Goal: Task Accomplishment & Management: Complete application form

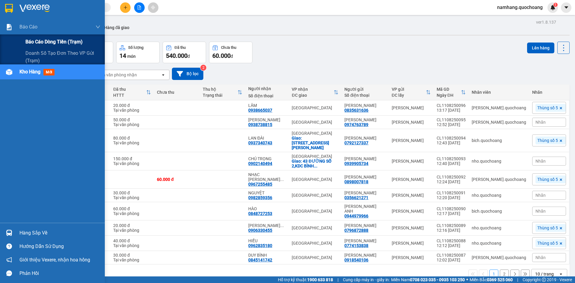
click at [38, 45] on span "Báo cáo dòng tiền (trạm)" at bounding box center [53, 41] width 57 height 7
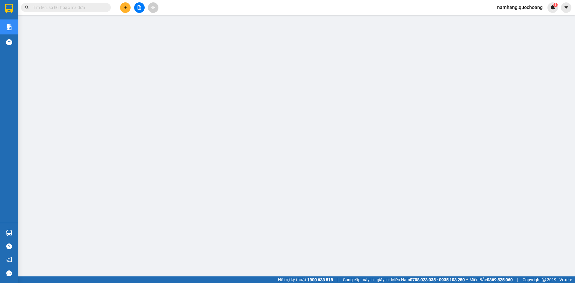
click at [94, 7] on input "text" at bounding box center [68, 7] width 71 height 7
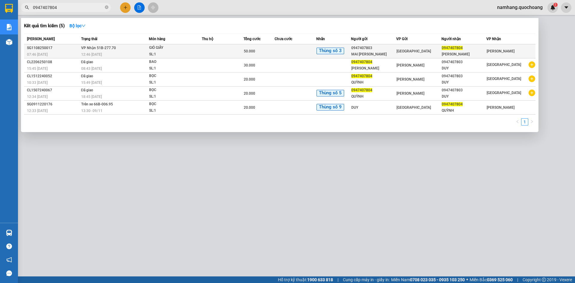
type input "0947407804"
click at [292, 51] on td at bounding box center [296, 51] width 42 height 14
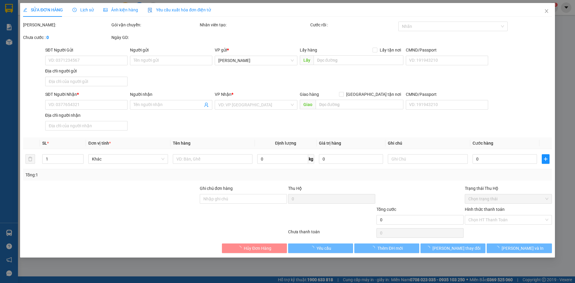
type input "0947407803"
type input "MAI [PERSON_NAME]"
type input "412/13 LÚY BÁN BÍCH P HÒA THẠNH"
type input "0947407804"
type input "[PERSON_NAME]"
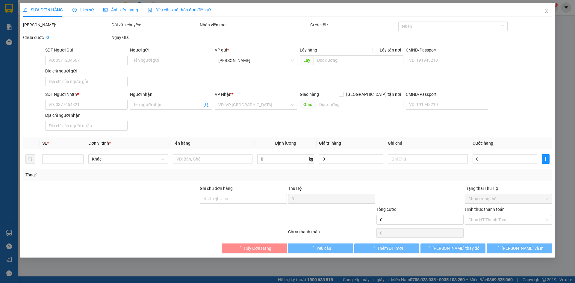
type input "50.000"
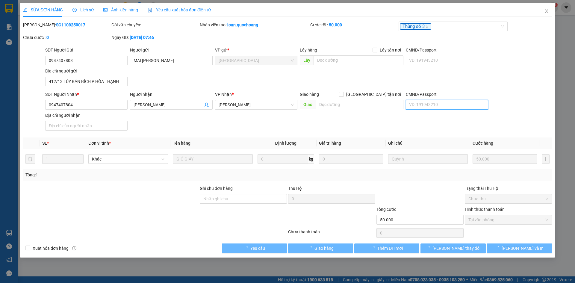
click at [428, 105] on input "CMND/Passport" at bounding box center [447, 105] width 82 height 10
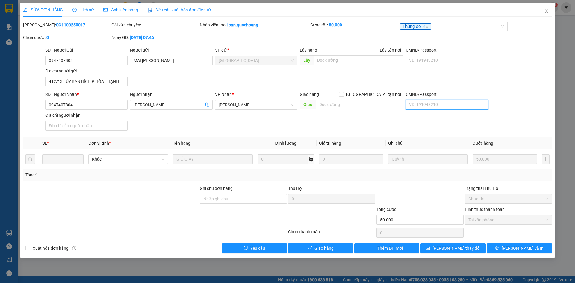
click at [428, 105] on input "CMND/Passport" at bounding box center [447, 105] width 82 height 10
type input "087198008917"
click at [76, 125] on input "Địa chỉ người nhận" at bounding box center [86, 126] width 82 height 10
type input "t"
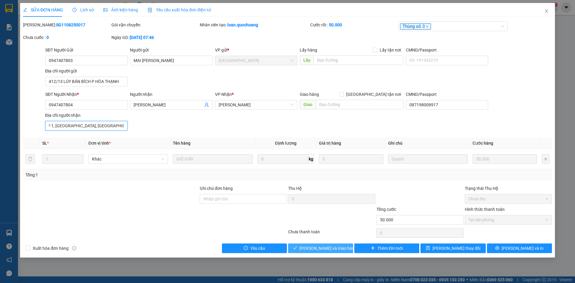
type input "TỔ 27, ẤP 1, [GEOGRAPHIC_DATA], [GEOGRAPHIC_DATA], [GEOGRAPHIC_DATA]"
click at [333, 250] on span "[PERSON_NAME] và Giao hàng" at bounding box center [329, 248] width 58 height 7
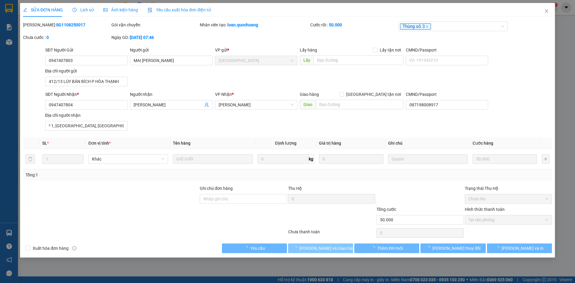
scroll to position [0, 0]
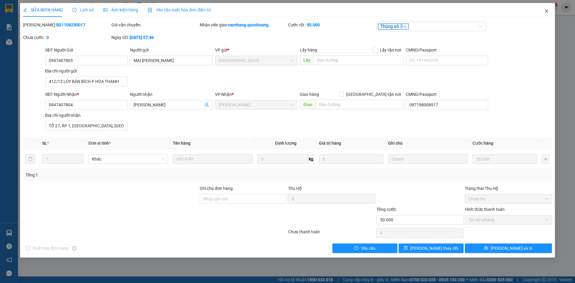
click at [548, 10] on icon "close" at bounding box center [546, 11] width 5 height 5
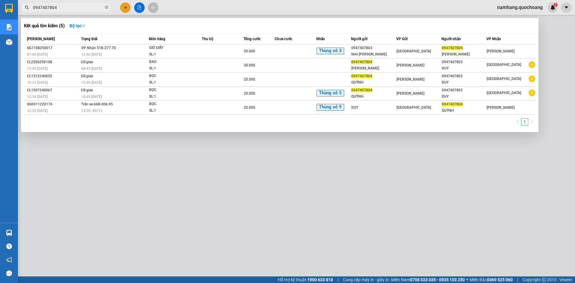
click at [109, 7] on span "0947407804" at bounding box center [66, 7] width 90 height 9
click at [106, 8] on icon "close-circle" at bounding box center [107, 7] width 4 height 4
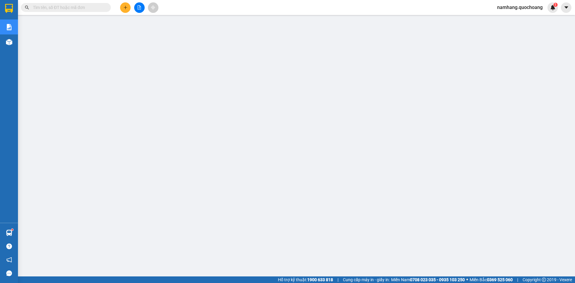
click at [128, 9] on button at bounding box center [125, 7] width 10 height 10
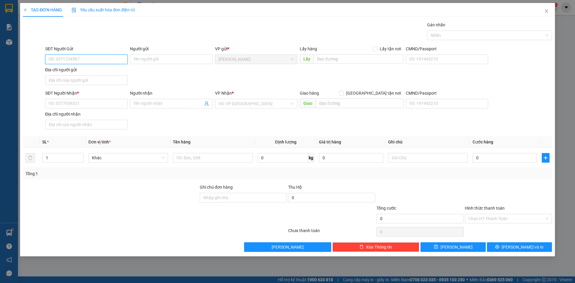
click at [75, 59] on input "SĐT Người Gửi" at bounding box center [86, 60] width 82 height 10
type input "0833129192"
click at [104, 73] on div "0833129192 - ANH KIỆT" at bounding box center [86, 71] width 75 height 7
type input "ANH KIỆT"
type input "0833129192"
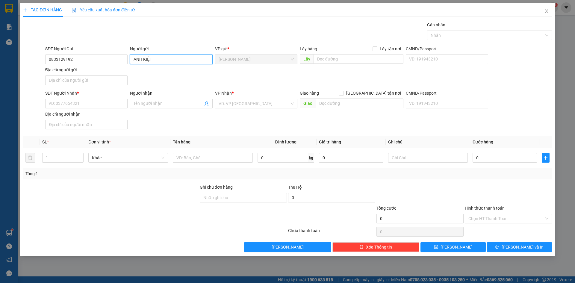
click at [136, 59] on input "ANH KIỆT" at bounding box center [171, 60] width 82 height 10
type input "[PERSON_NAME]"
click at [275, 73] on div "SĐT Người Gửi 0833129192 Người gửi [PERSON_NAME] VP gửi * [PERSON_NAME] Lấy hàn…" at bounding box center [298, 67] width 509 height 42
click at [91, 59] on input "0833129192" at bounding box center [86, 60] width 82 height 10
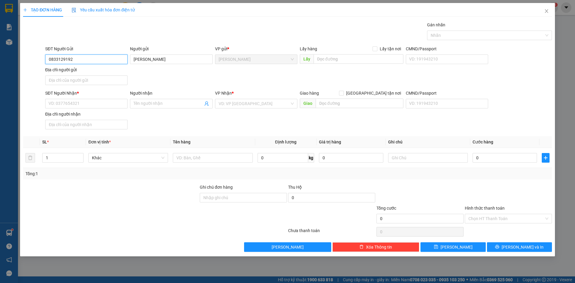
click at [91, 59] on input "0833129192" at bounding box center [86, 60] width 82 height 10
click at [63, 107] on input "SĐT Người Nhận *" at bounding box center [86, 104] width 82 height 10
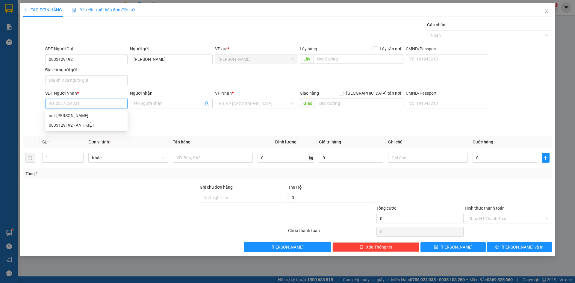
paste input "0833129192"
type input "0833129192"
click at [163, 83] on div "SĐT Người Gửi 0833129192 Người gửi [PERSON_NAME] VP gửi * [PERSON_NAME] Lấy hàn…" at bounding box center [298, 67] width 509 height 42
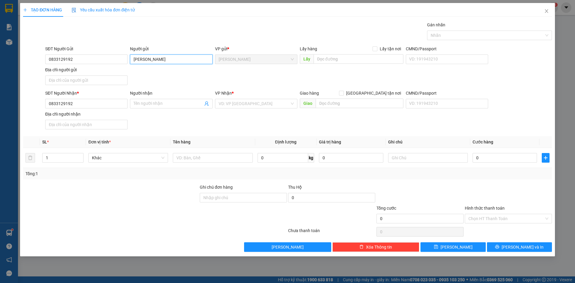
click at [170, 61] on input "[PERSON_NAME]" at bounding box center [171, 60] width 82 height 10
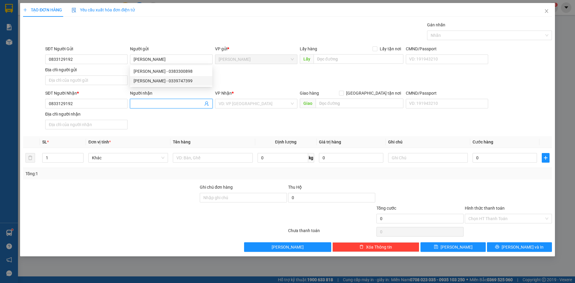
click at [154, 106] on input "Người nhận" at bounding box center [168, 103] width 69 height 7
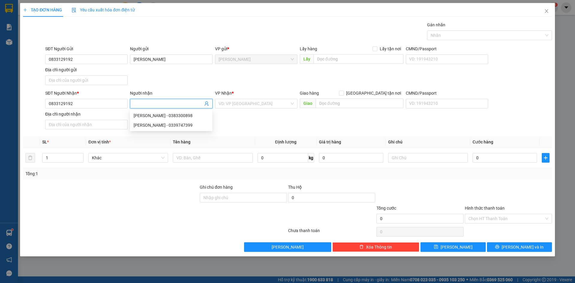
paste input "[PERSON_NAME]"
type input "[PERSON_NAME]"
click at [254, 85] on div "SĐT Người Gửi 0833129192 Người gửi [PERSON_NAME] VP gửi * [PERSON_NAME] Lấy hàn…" at bounding box center [298, 67] width 509 height 42
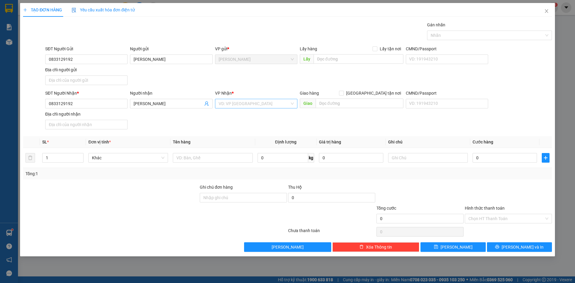
click at [247, 102] on input "search" at bounding box center [254, 103] width 71 height 9
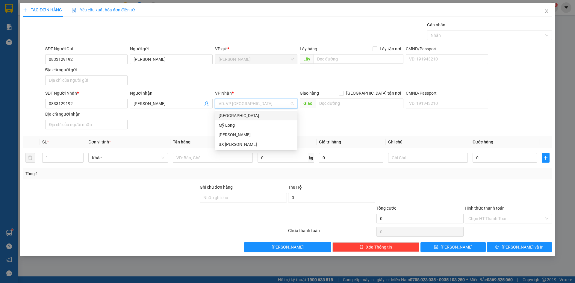
drag, startPoint x: 243, startPoint y: 118, endPoint x: 164, endPoint y: 171, distance: 95.1
click at [241, 118] on div "[GEOGRAPHIC_DATA]" at bounding box center [256, 115] width 75 height 7
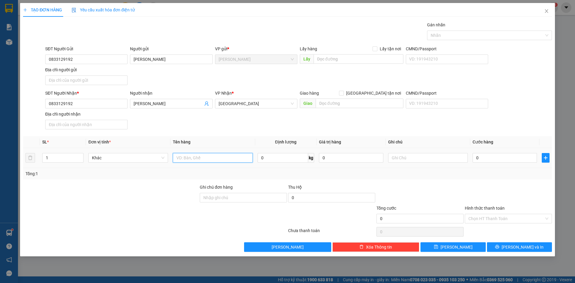
click at [187, 160] on input "text" at bounding box center [213, 158] width 80 height 10
type input "01 XE MÁY + 01 BT"
click at [422, 156] on input "text" at bounding box center [428, 158] width 80 height 10
type input "BSX: 66-PA 13287"
click at [488, 158] on input "0" at bounding box center [505, 158] width 64 height 10
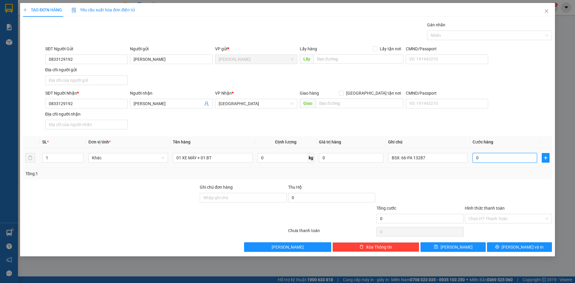
type input "3"
type input "30"
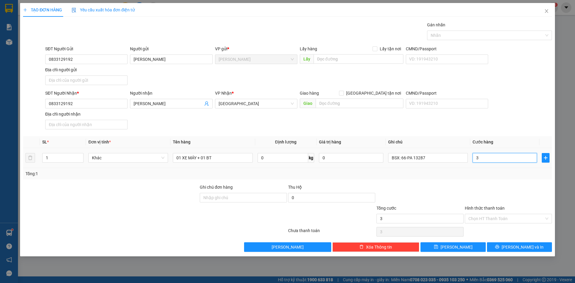
type input "30"
type input "300"
type input "3.000"
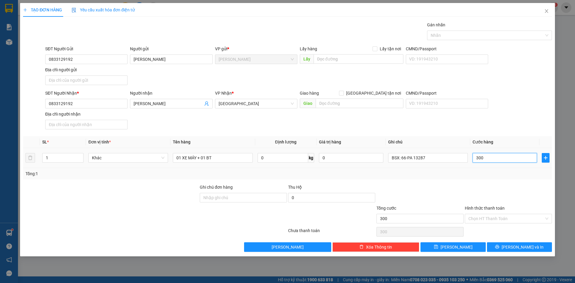
type input "3.000"
type input "30.000"
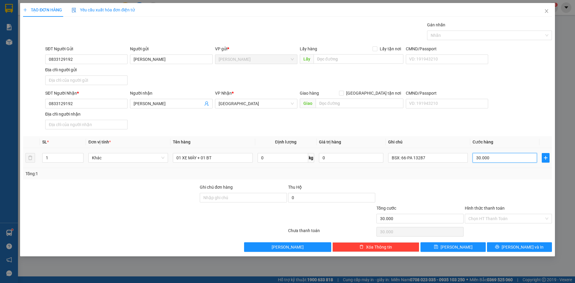
type input "300.000"
click at [512, 81] on div "SĐT Người Gửi 0833129192 Người gửi [PERSON_NAME] VP gửi * [PERSON_NAME] Lấy hàn…" at bounding box center [298, 67] width 509 height 42
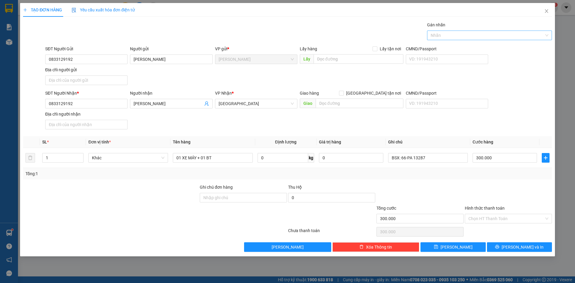
click at [497, 38] on div at bounding box center [487, 35] width 116 height 7
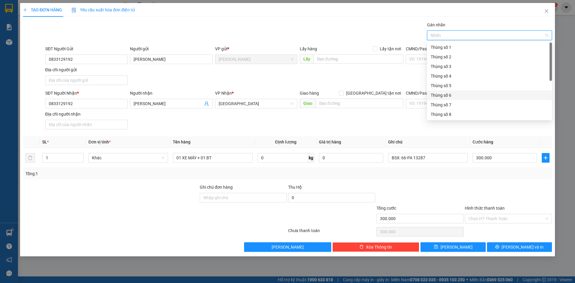
scroll to position [77, 0]
click at [454, 117] on div "Thùng 2H" at bounding box center [490, 114] width 118 height 7
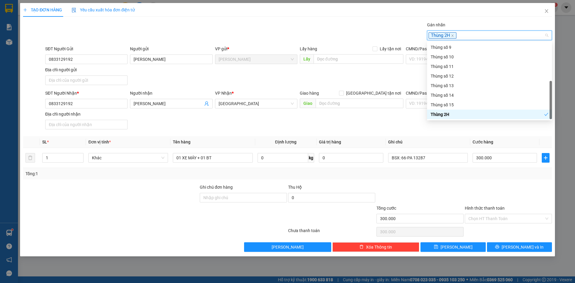
click at [525, 194] on div at bounding box center [508, 194] width 88 height 21
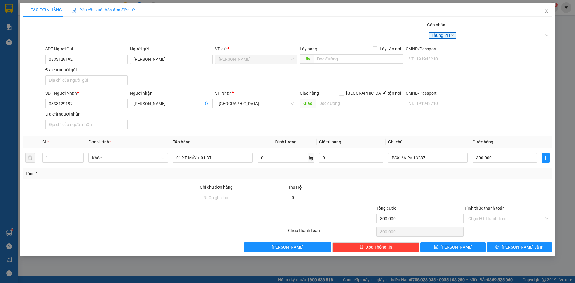
click at [508, 218] on input "Hình thức thanh toán" at bounding box center [506, 218] width 76 height 9
click at [502, 232] on div "Tại văn phòng" at bounding box center [508, 230] width 80 height 7
type input "0"
click at [524, 247] on span "[PERSON_NAME] và In" at bounding box center [523, 247] width 42 height 7
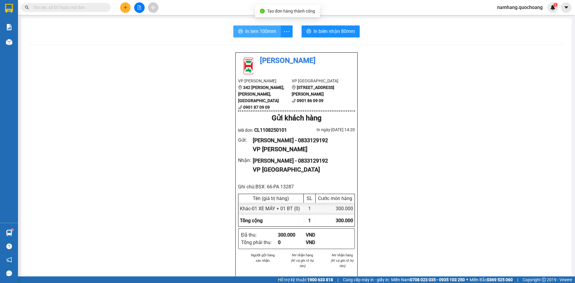
click at [256, 34] on span "In tem 100mm" at bounding box center [260, 31] width 31 height 7
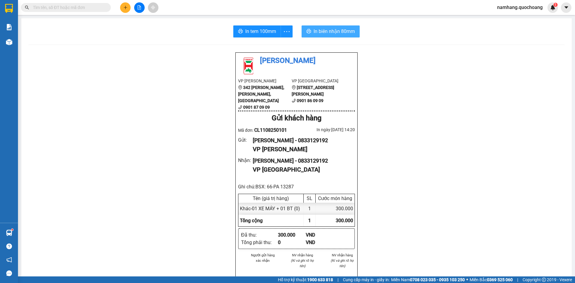
click at [317, 32] on span "In biên nhận 80mm" at bounding box center [334, 31] width 41 height 7
